Goal: Task Accomplishment & Management: Manage account settings

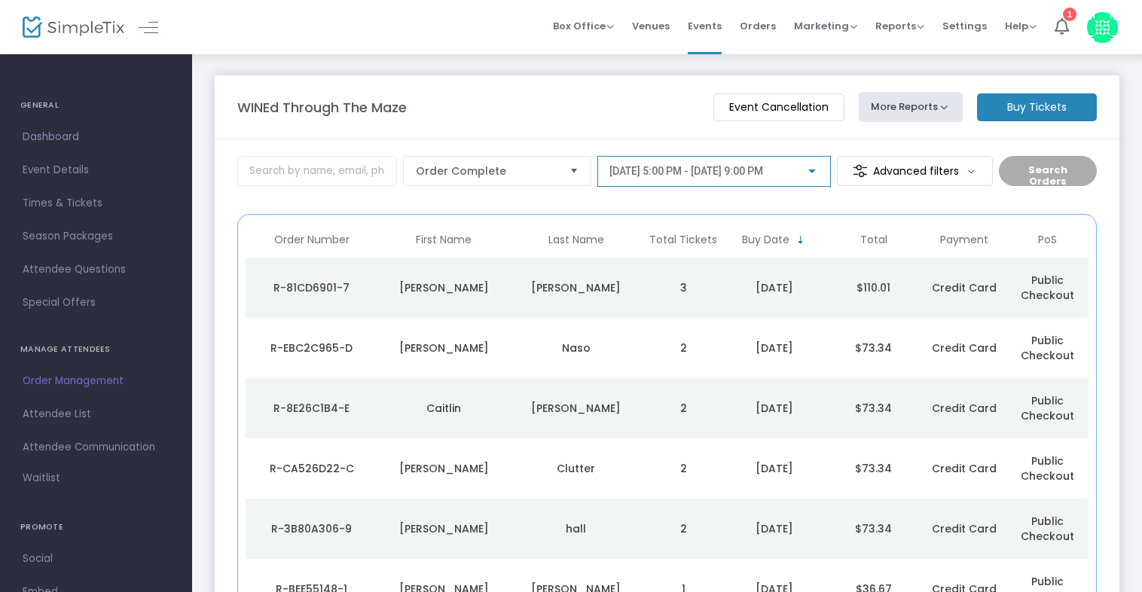
click at [815, 167] on div at bounding box center [812, 172] width 14 height 12
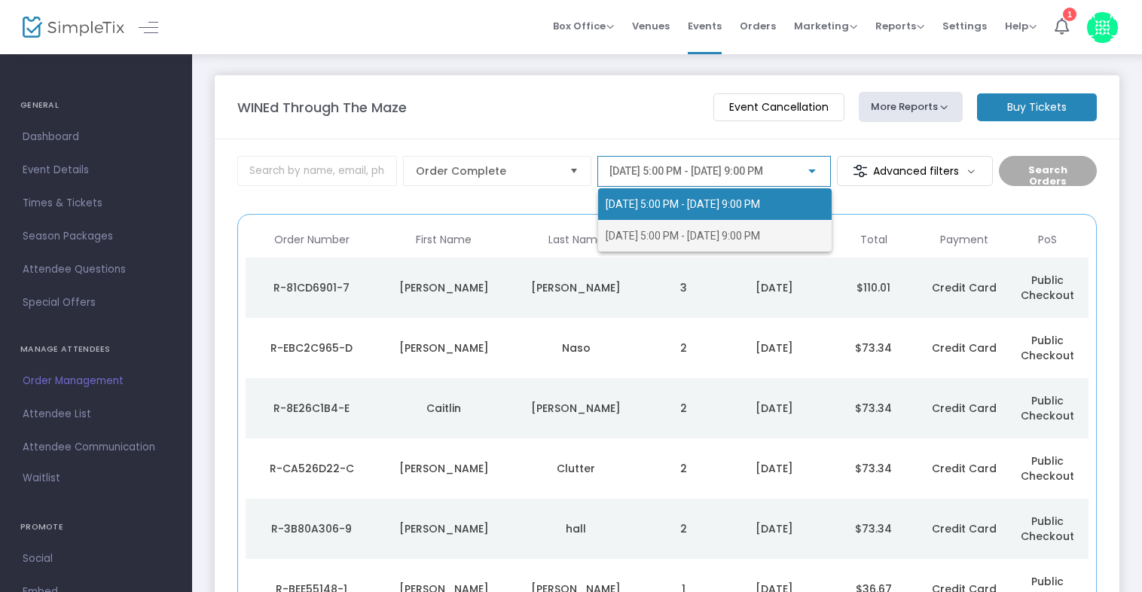
click at [684, 230] on span "[DATE] 5:00 PM - [DATE] 9:00 PM" at bounding box center [683, 236] width 154 height 12
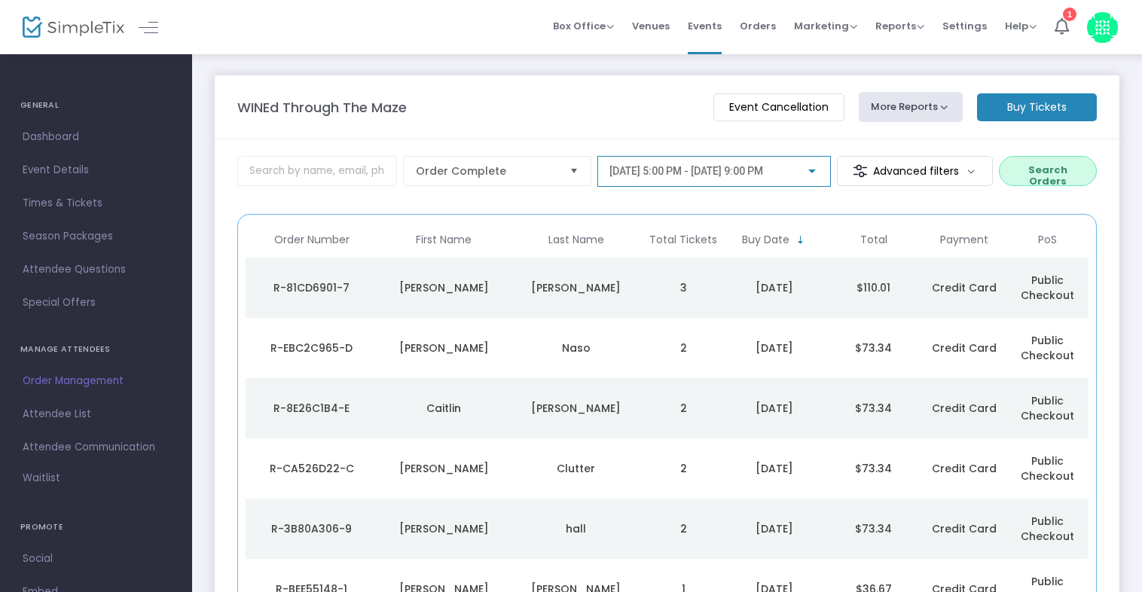
click at [1022, 173] on button "Search Orders" at bounding box center [1048, 171] width 98 height 30
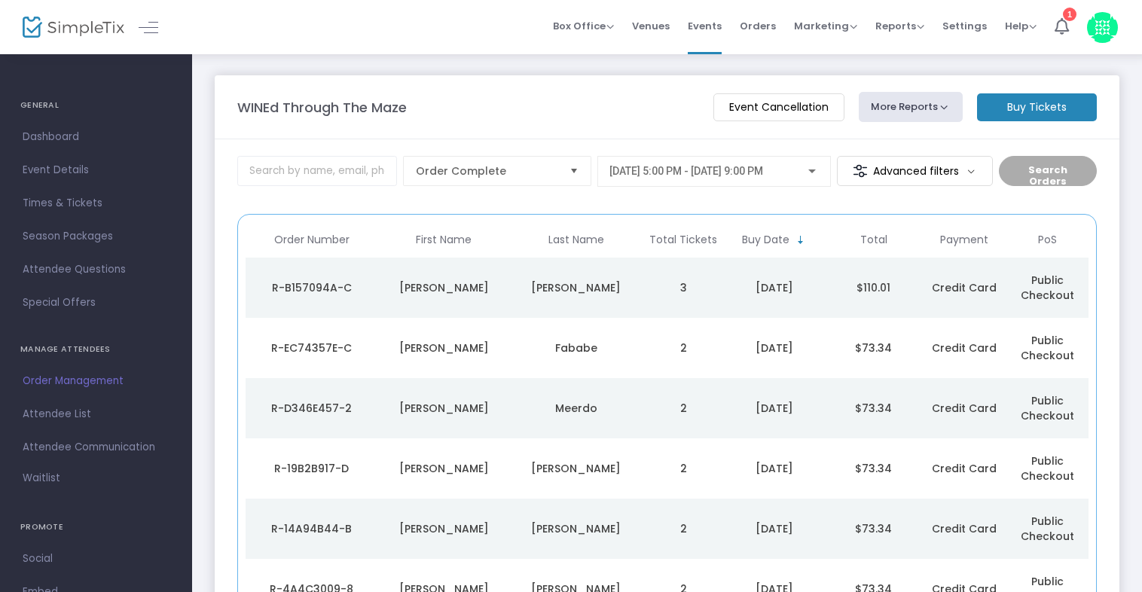
click at [54, 194] on span "Times & Tickets" at bounding box center [96, 204] width 147 height 20
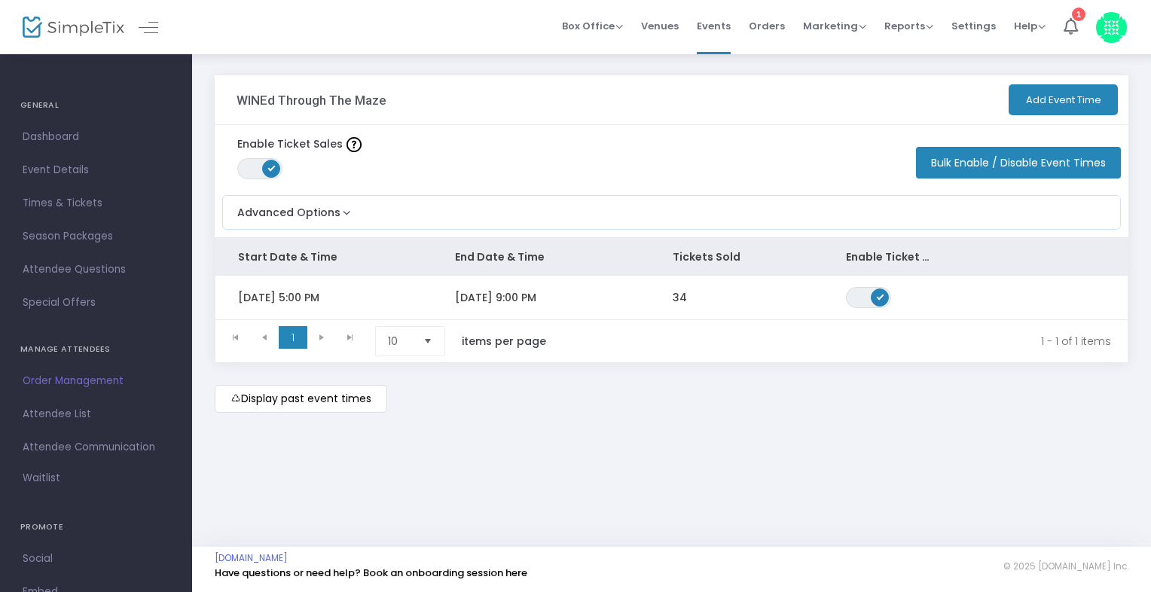
click at [485, 302] on span "[DATE] 9:00 PM" at bounding box center [495, 297] width 81 height 15
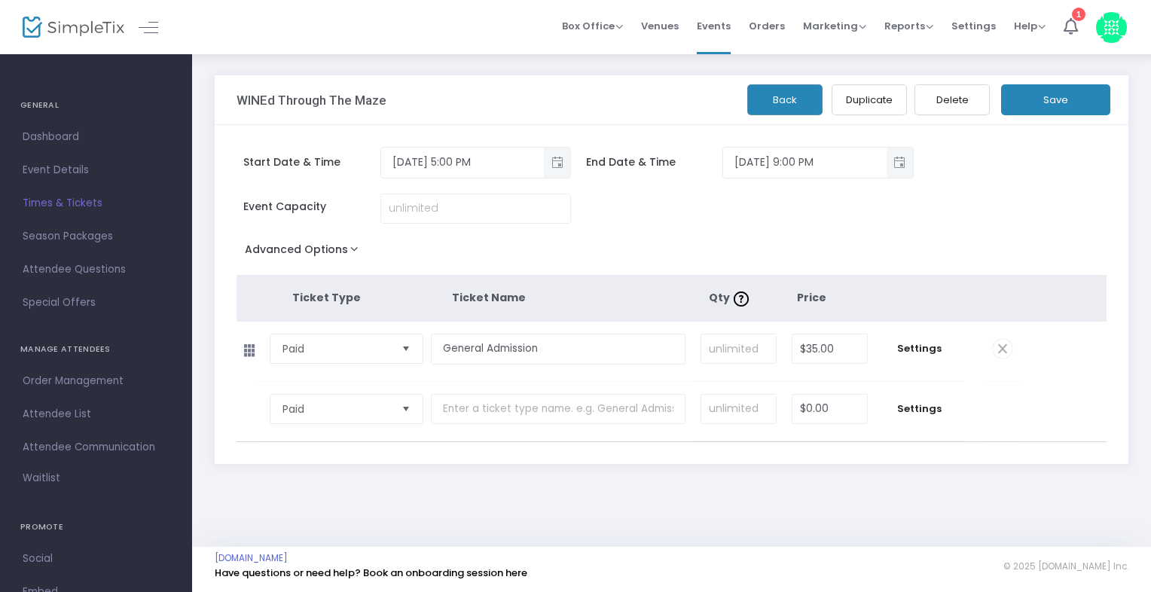
click at [57, 170] on span "Event Details" at bounding box center [96, 170] width 147 height 20
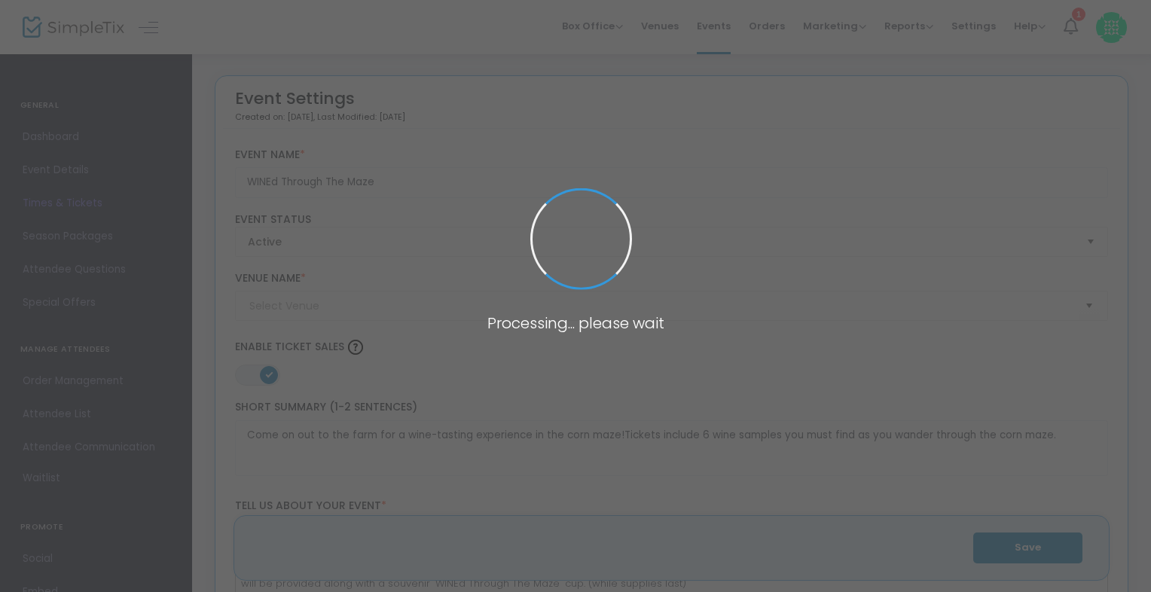
type input "The Haunted Winery"
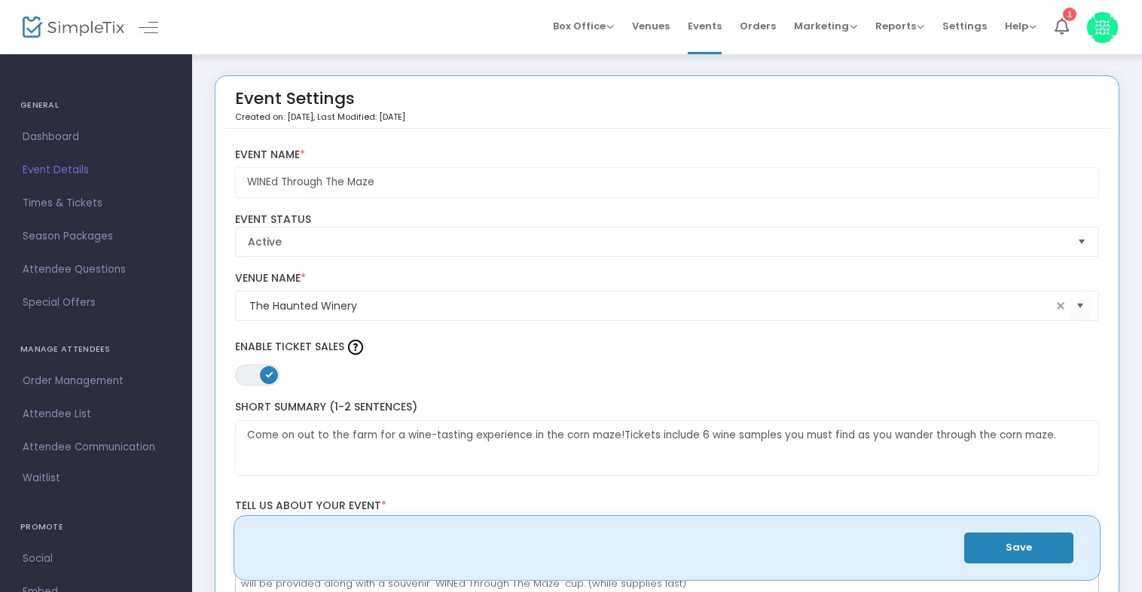
click at [63, 202] on span "Times & Tickets" at bounding box center [96, 204] width 147 height 20
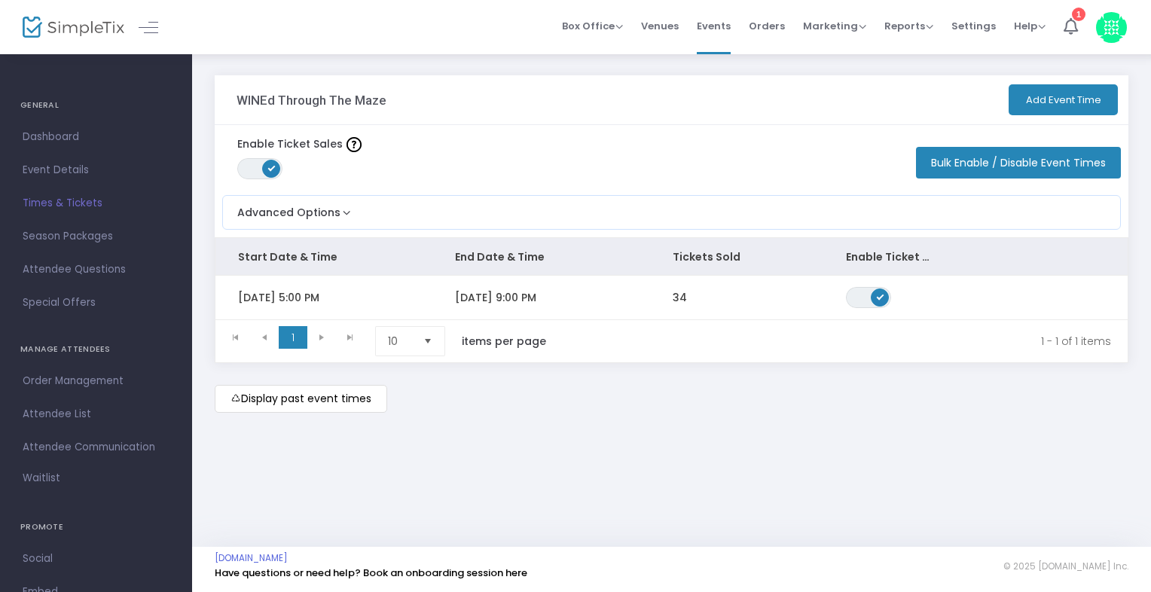
click at [361, 299] on td "[DATE] 5:00 PM" at bounding box center [323, 298] width 217 height 44
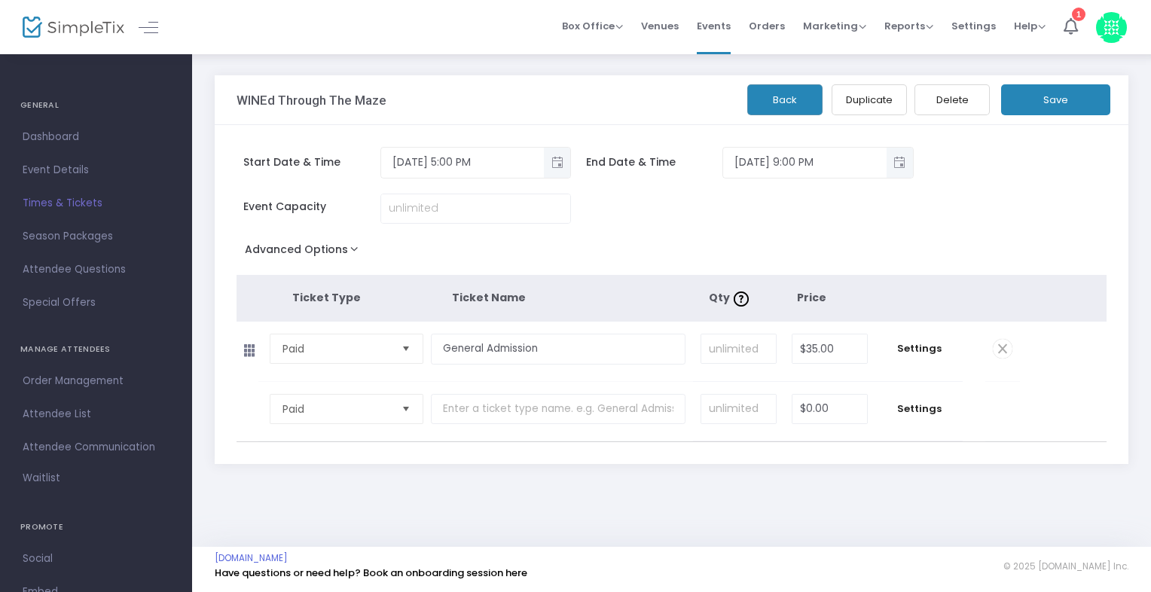
click at [557, 165] on span "Toggle popup" at bounding box center [557, 162] width 25 height 25
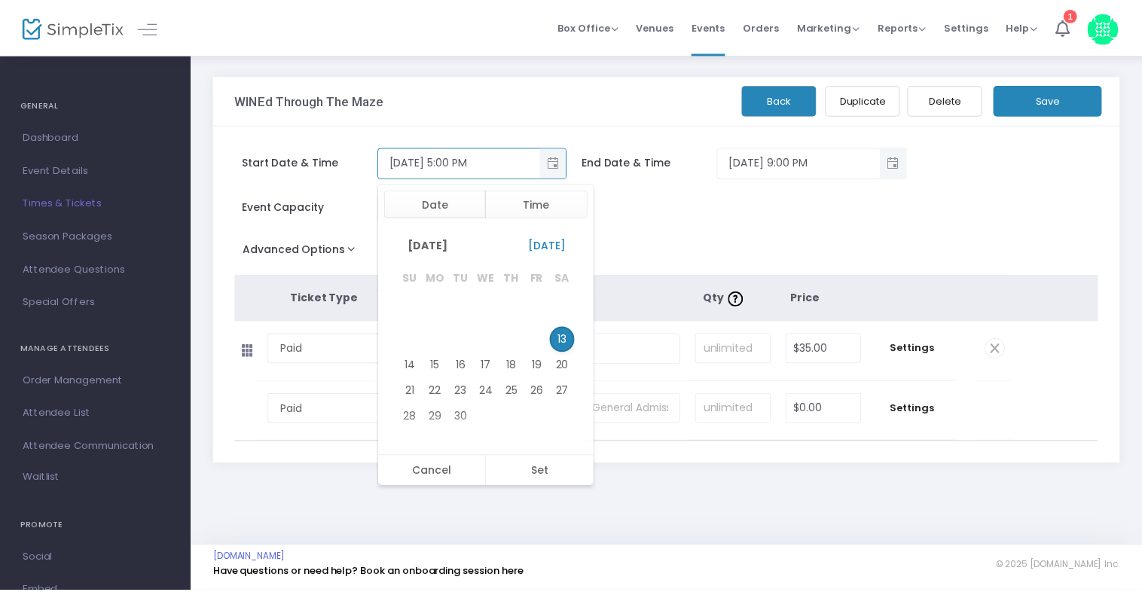
scroll to position [23, 0]
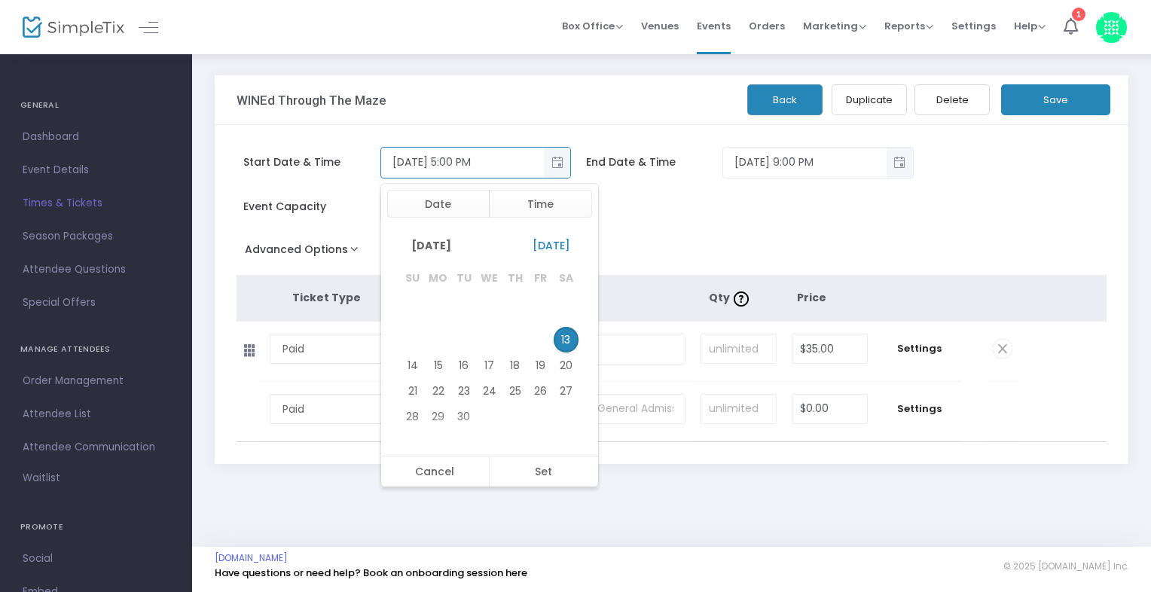
click at [557, 165] on span "Toggle popup" at bounding box center [557, 162] width 25 height 25
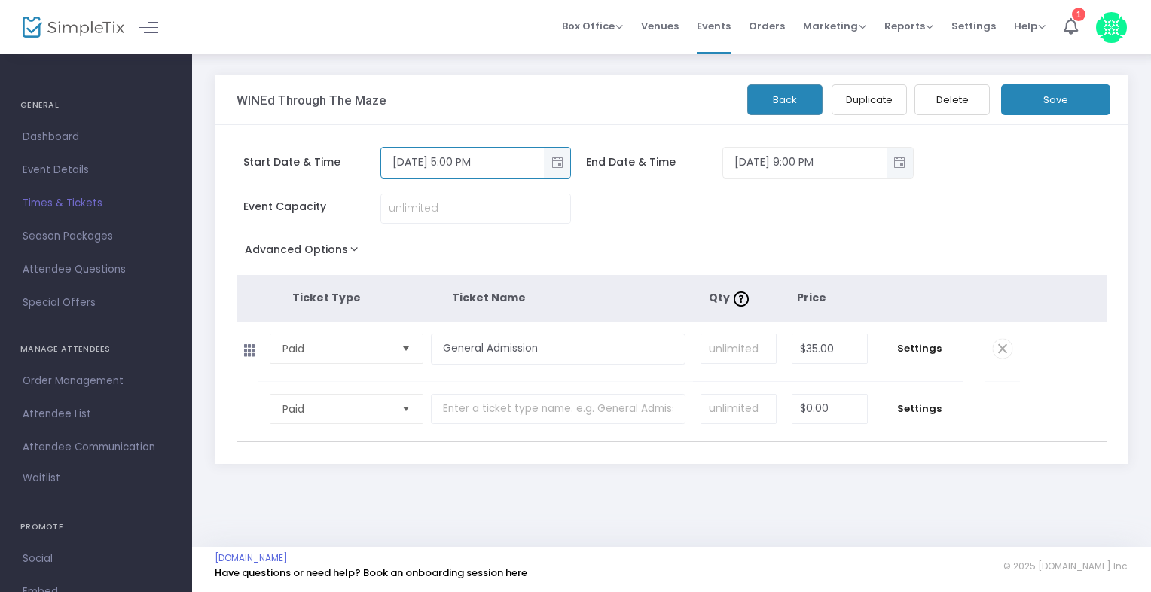
click at [43, 164] on span "Event Details" at bounding box center [96, 170] width 147 height 20
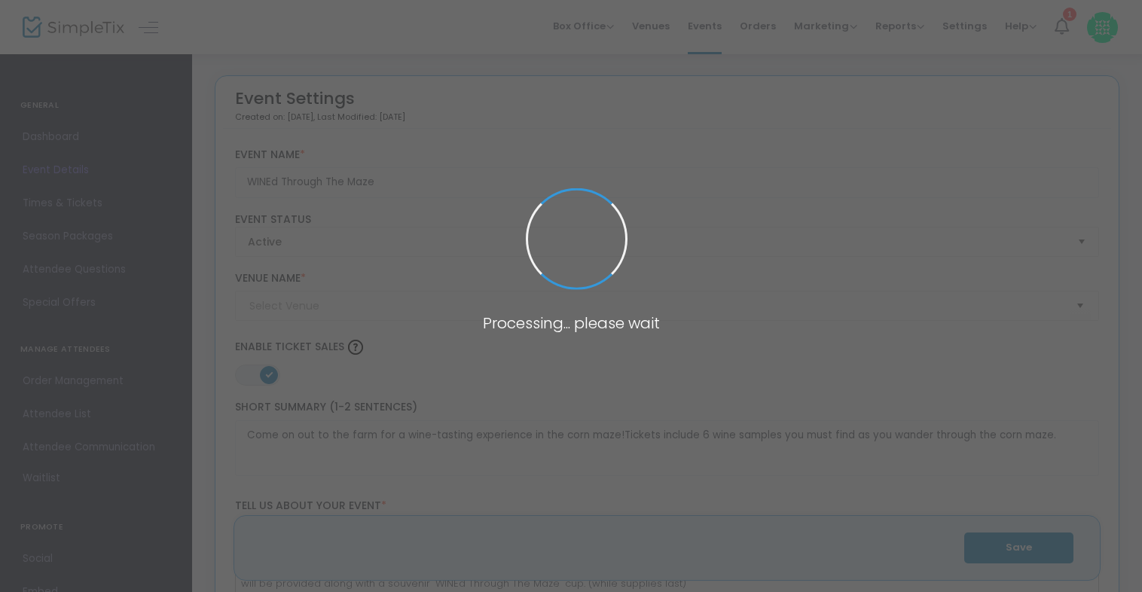
type input "The Haunted Winery"
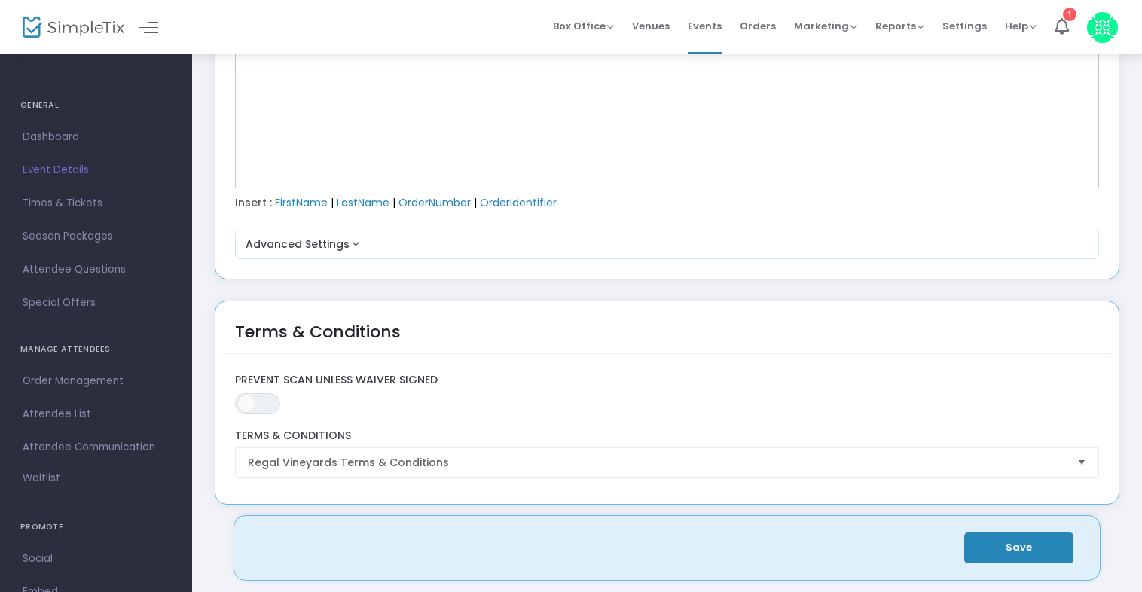
scroll to position [2199, 0]
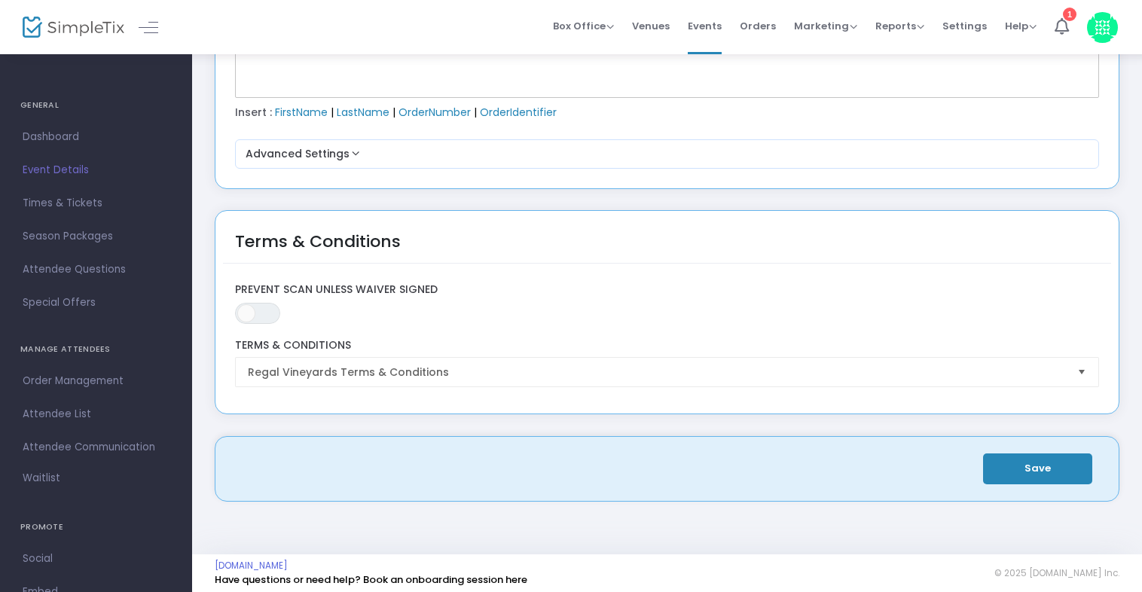
click at [66, 197] on span "Times & Tickets" at bounding box center [96, 204] width 147 height 20
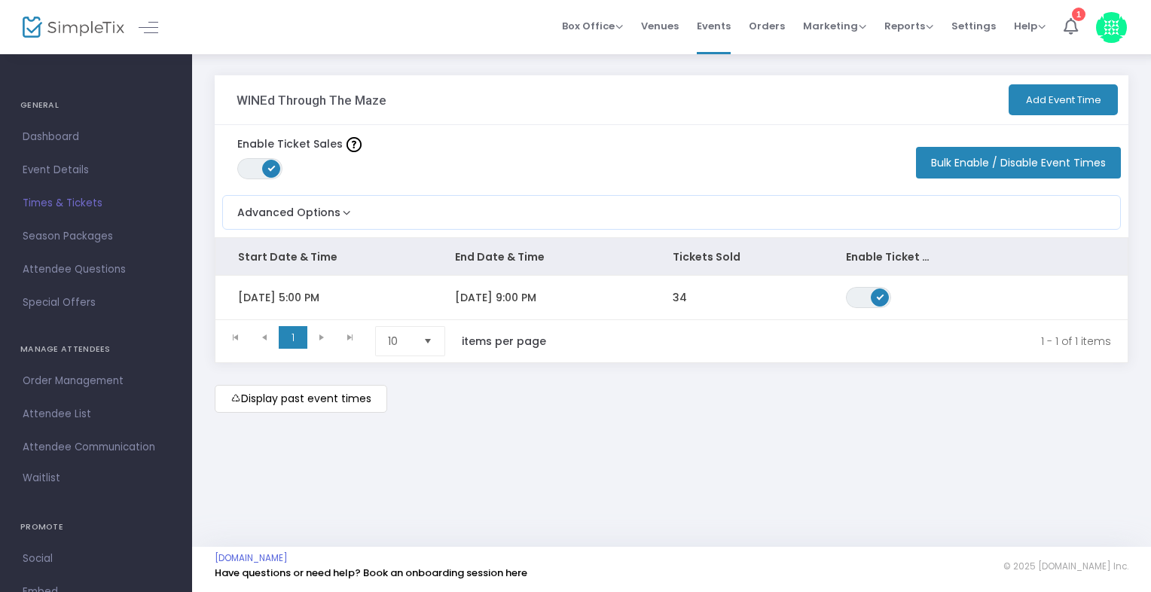
click at [612, 22] on span "Box Office" at bounding box center [592, 26] width 61 height 14
click at [603, 54] on li "Sell Tickets" at bounding box center [616, 50] width 108 height 29
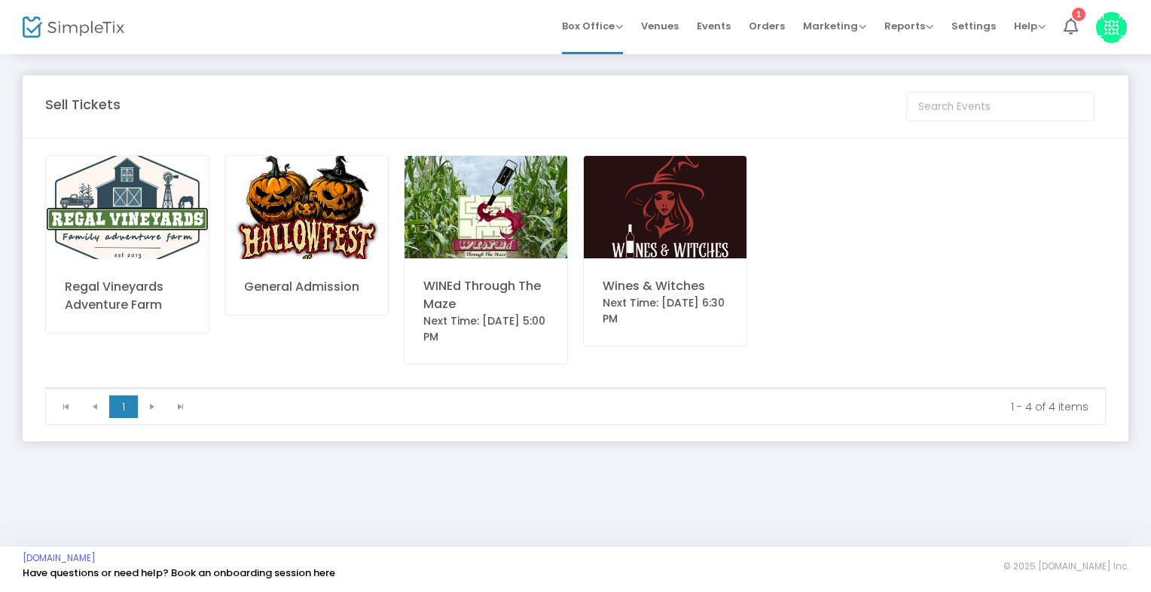
click at [455, 306] on div "WINEd Through The Maze" at bounding box center [485, 295] width 125 height 36
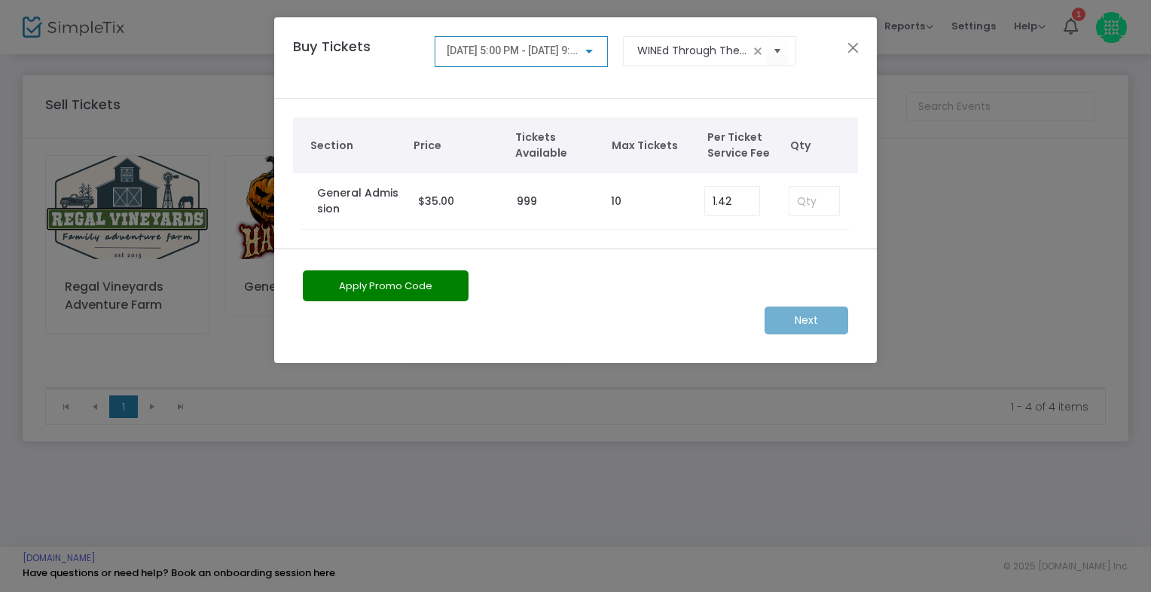
click at [585, 51] on div at bounding box center [589, 51] width 14 height 12
click at [585, 51] on div "[DATE] 5:00 PM - [DATE] 9:00 PM" at bounding box center [518, 73] width 169 height 54
click at [852, 47] on div at bounding box center [575, 296] width 1151 height 592
click at [855, 50] on button "Close" at bounding box center [854, 48] width 20 height 20
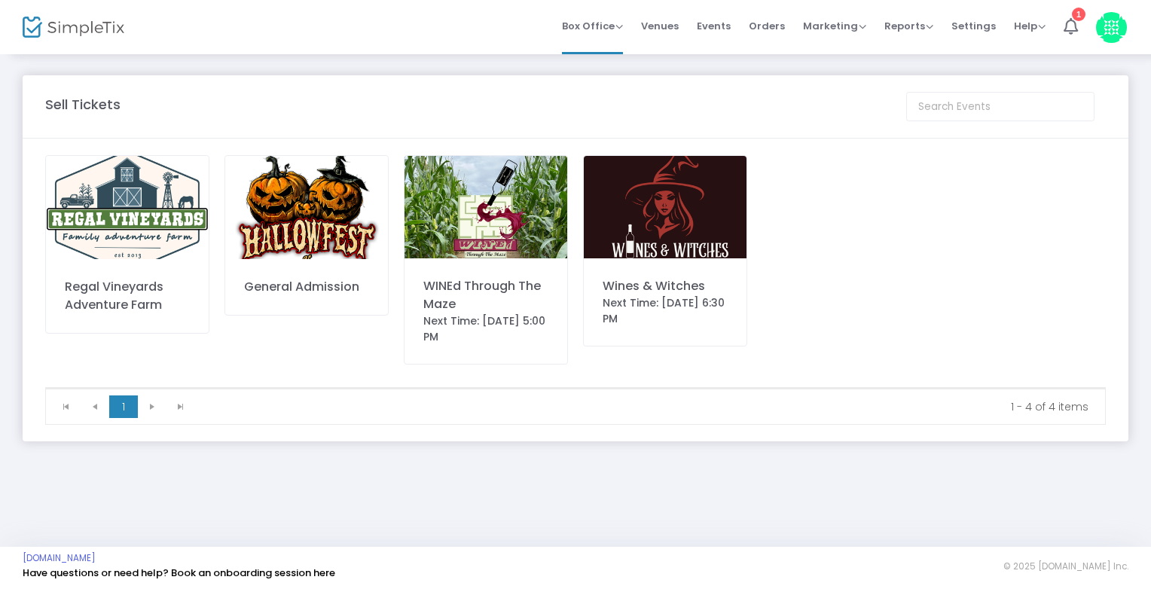
click at [623, 23] on span "Box Office" at bounding box center [592, 26] width 61 height 14
click at [676, 29] on span "Venues" at bounding box center [660, 26] width 38 height 38
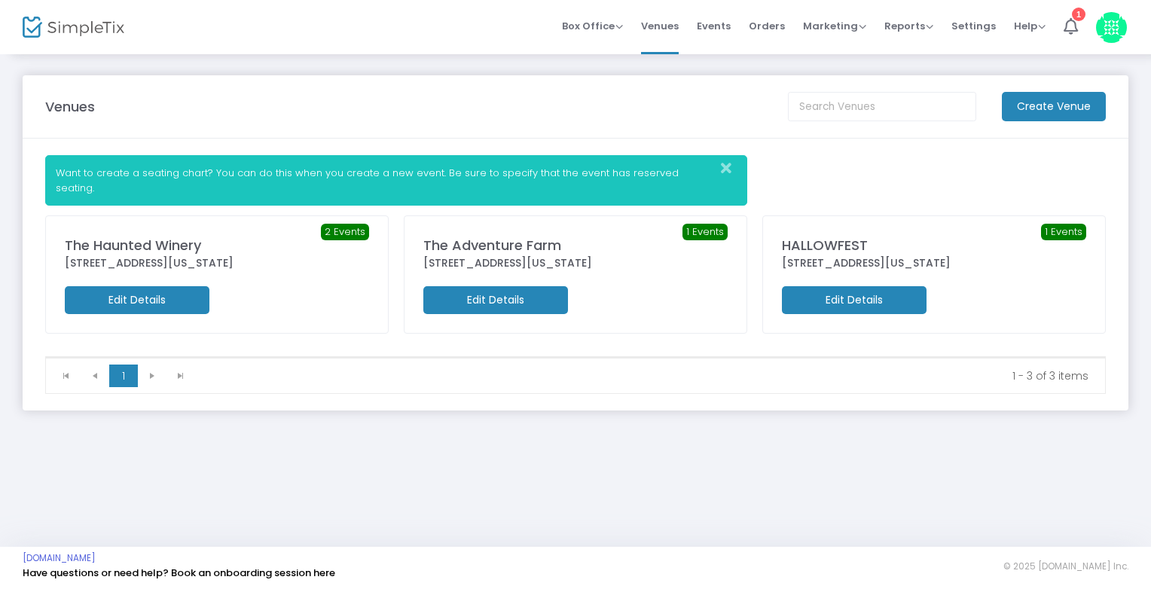
click at [188, 288] on m-button "Edit Details" at bounding box center [137, 300] width 145 height 28
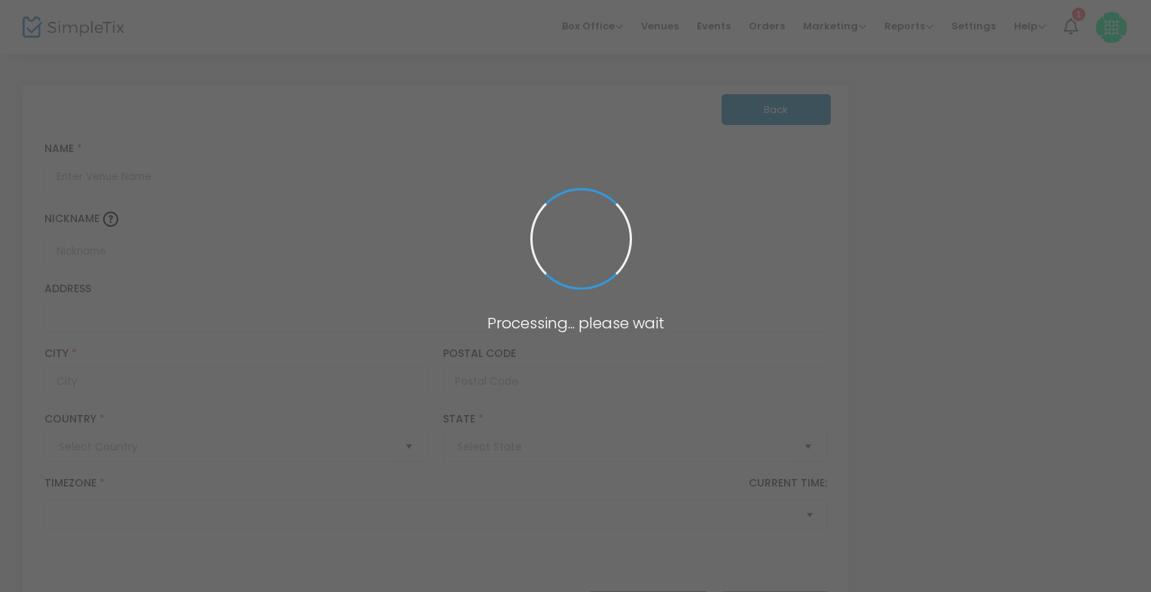
type input "[GEOGRAPHIC_DATA]"
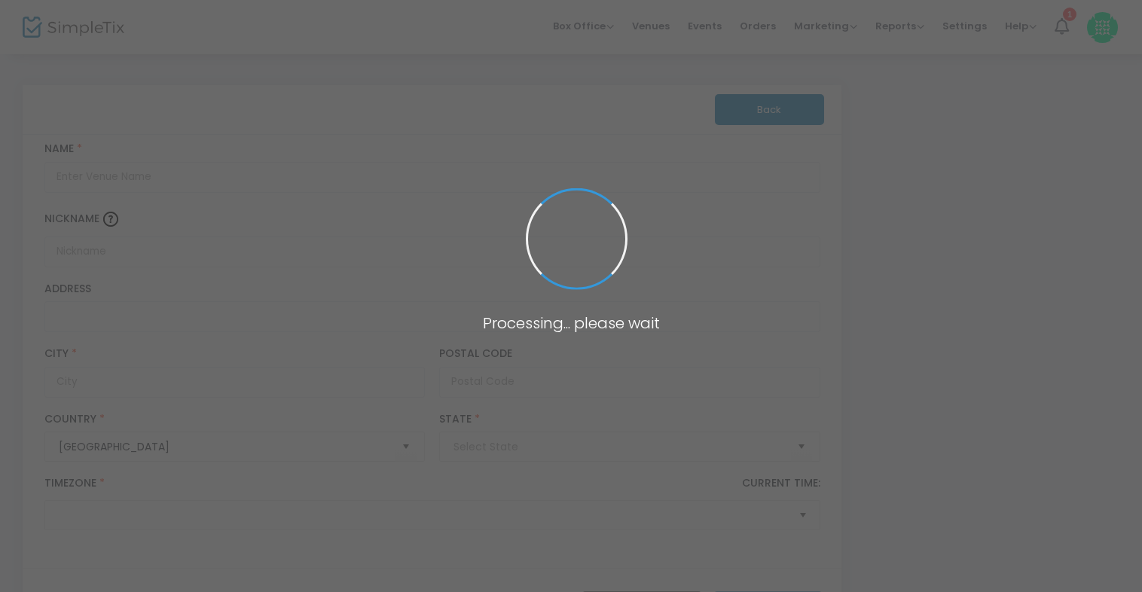
type input "The Haunted Winery"
type input "[STREET_ADDRESS]"
type input "[GEOGRAPHIC_DATA]"
type input "44057"
type input "[GEOGRAPHIC_DATA]"
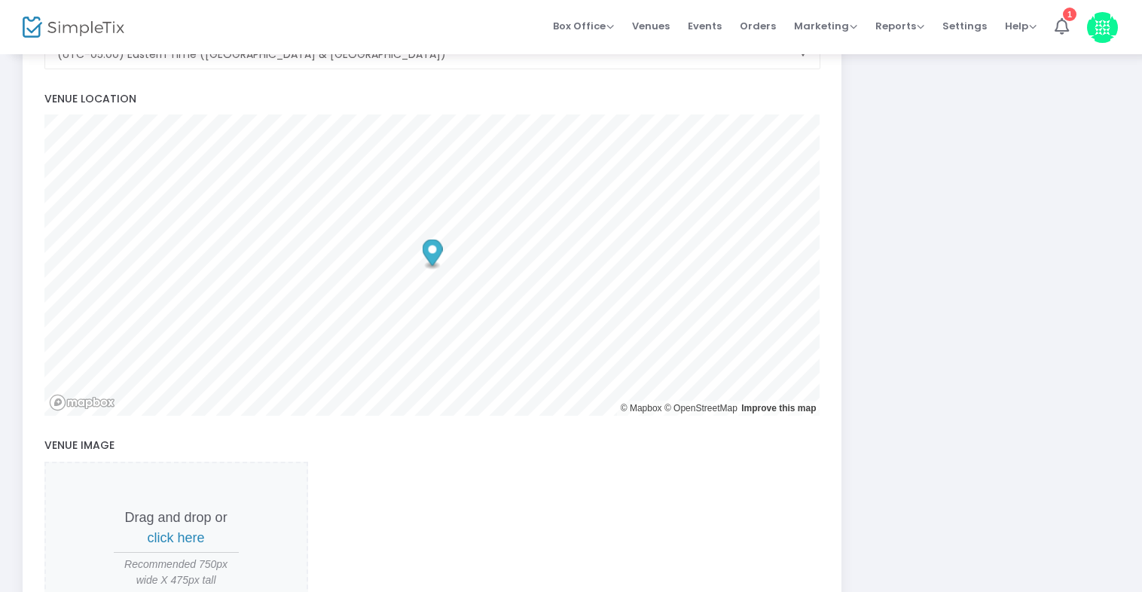
scroll to position [502, 0]
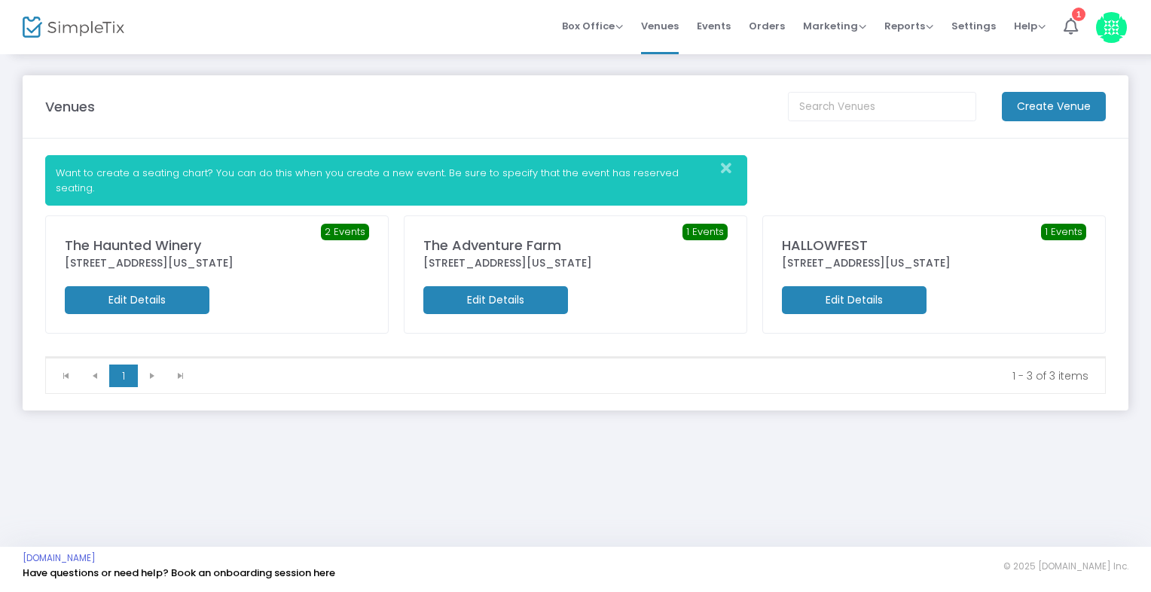
click at [964, 29] on span "Settings" at bounding box center [973, 26] width 44 height 38
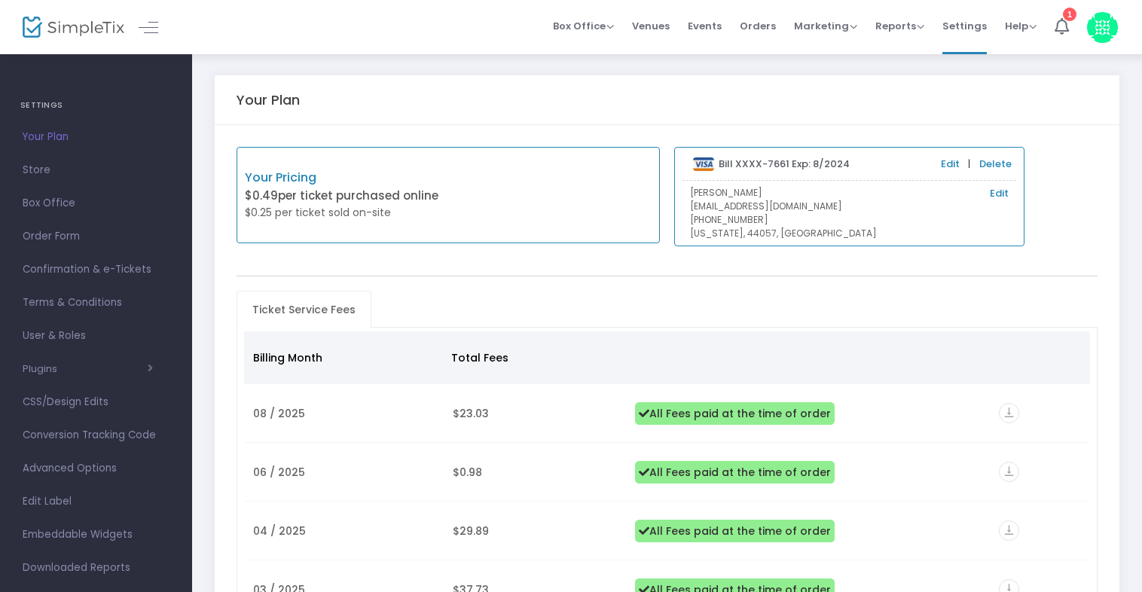
click at [42, 200] on span "Box Office" at bounding box center [96, 204] width 147 height 20
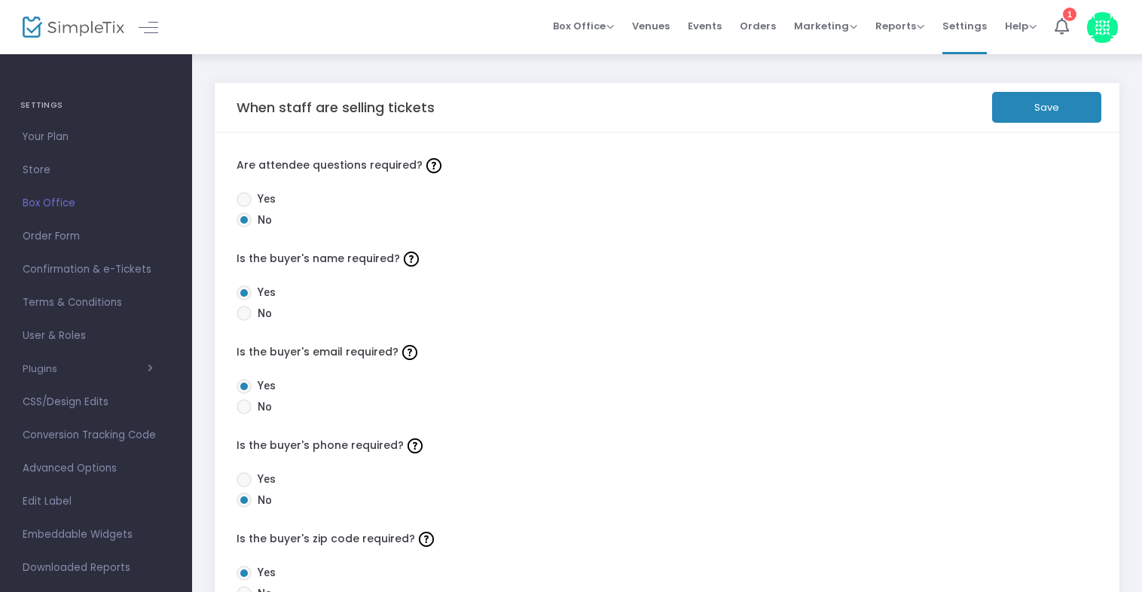
click at [764, 23] on span "Orders" at bounding box center [758, 26] width 36 height 38
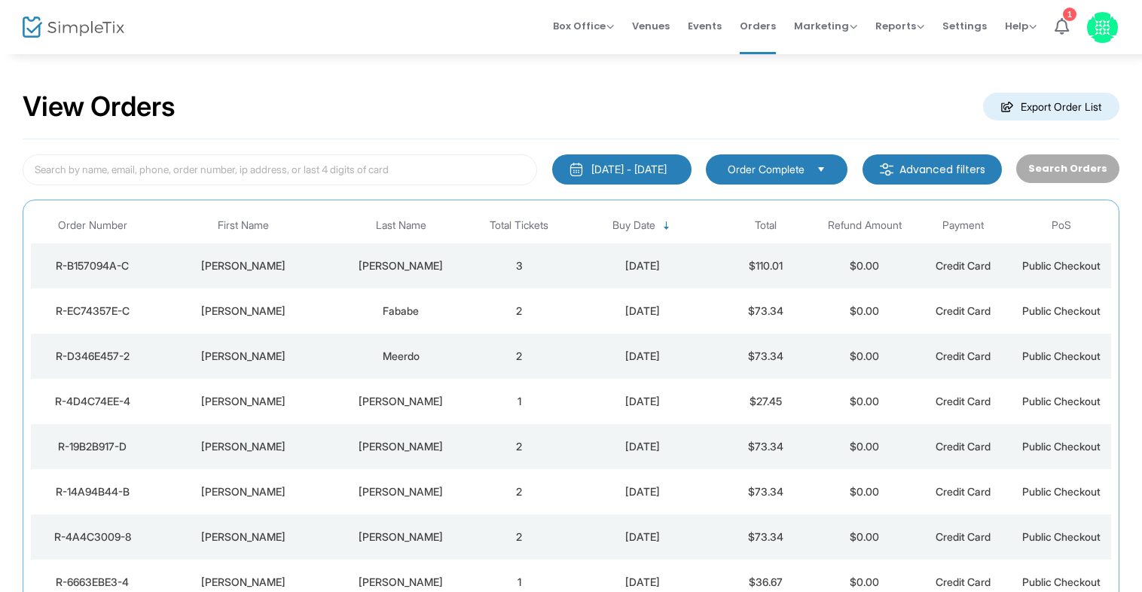
click at [708, 23] on span "Events" at bounding box center [705, 26] width 34 height 38
